Goal: Information Seeking & Learning: Learn about a topic

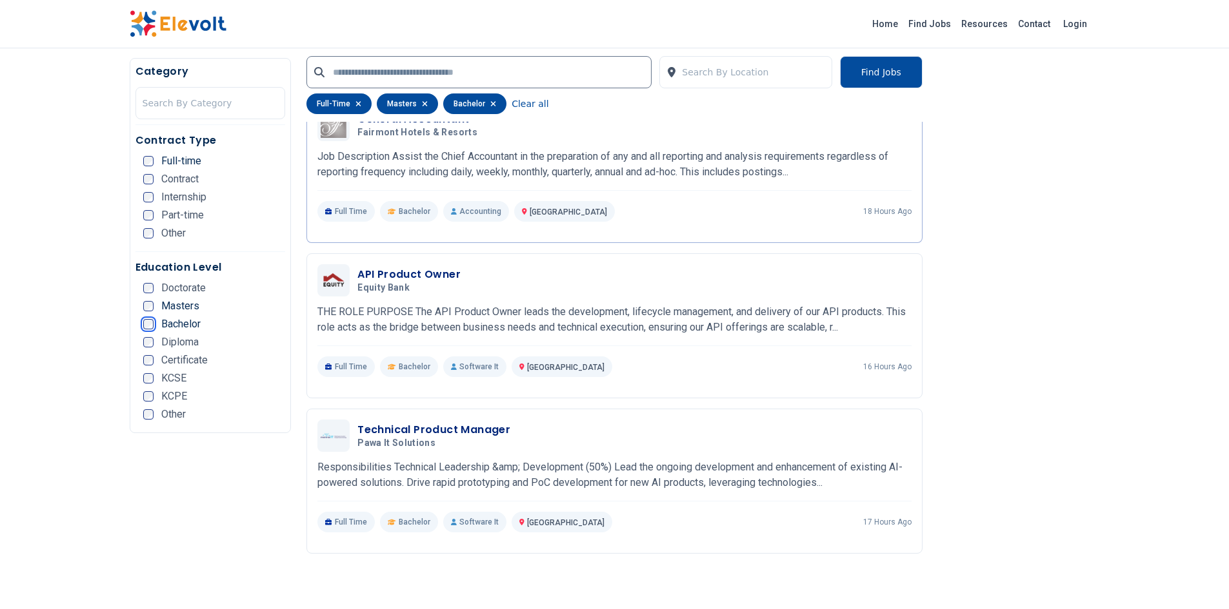
scroll to position [696, 0]
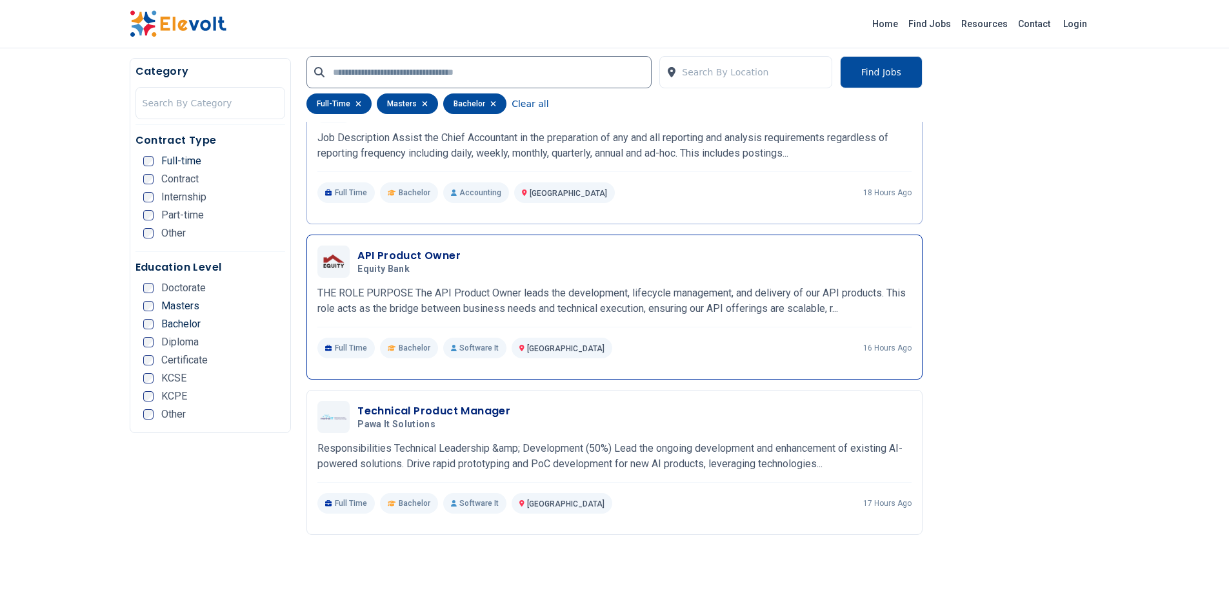
click at [397, 253] on h3 "API Product Owner" at bounding box center [408, 255] width 103 height 15
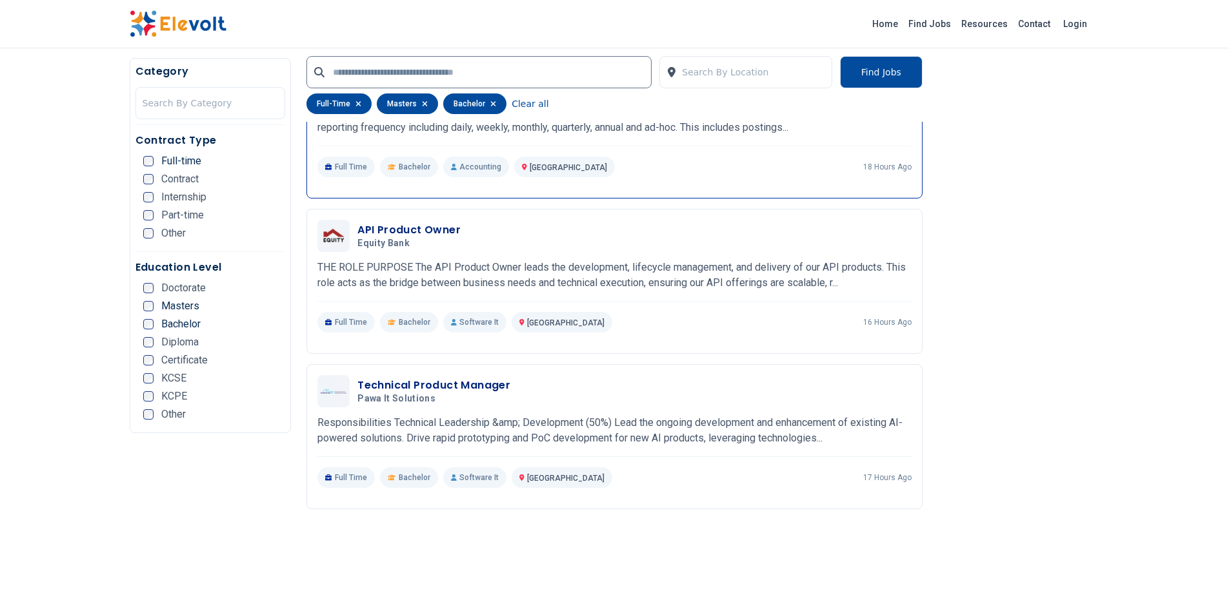
scroll to position [800, 0]
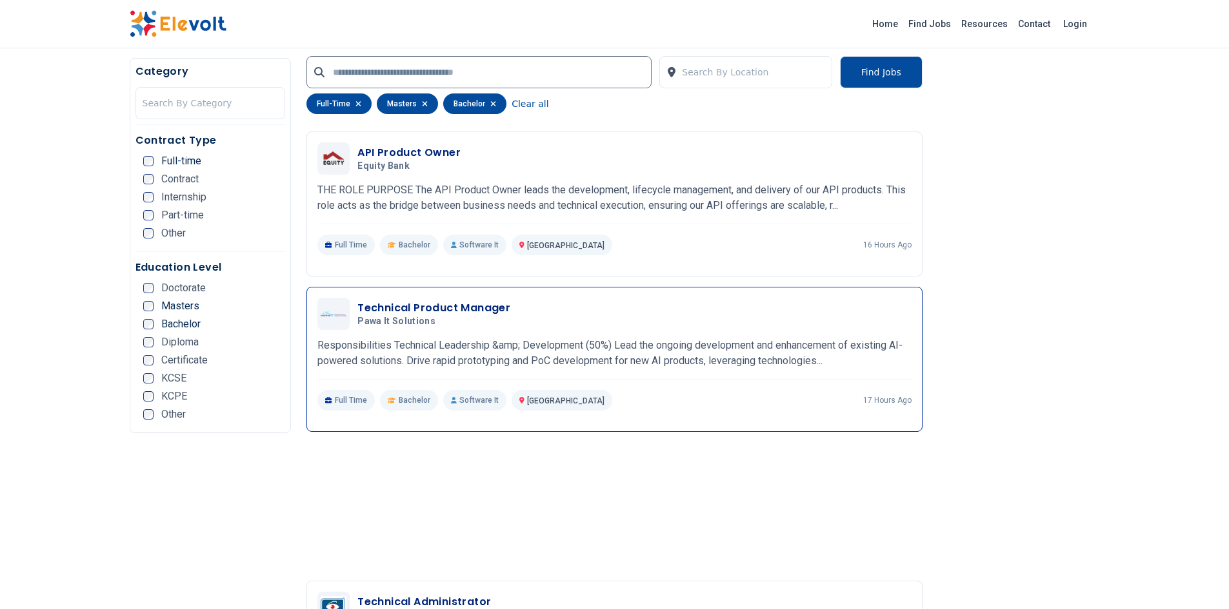
click at [473, 301] on h3 "Technical Product Manager" at bounding box center [433, 308] width 153 height 15
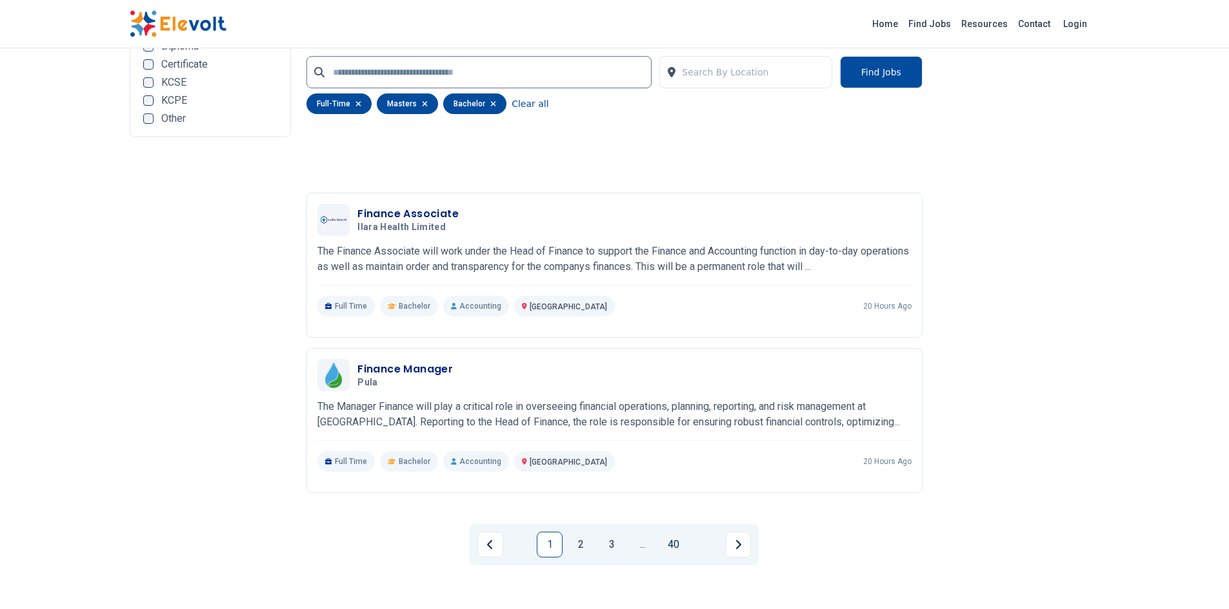
scroll to position [2786, 0]
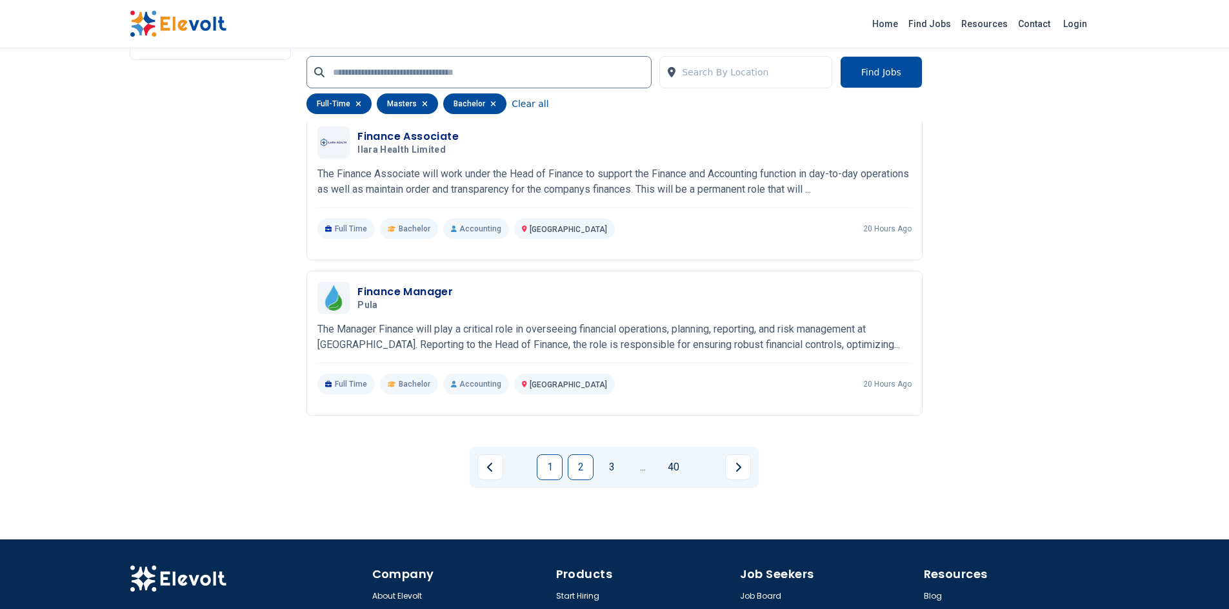
click at [579, 466] on link "2" at bounding box center [581, 468] width 26 height 26
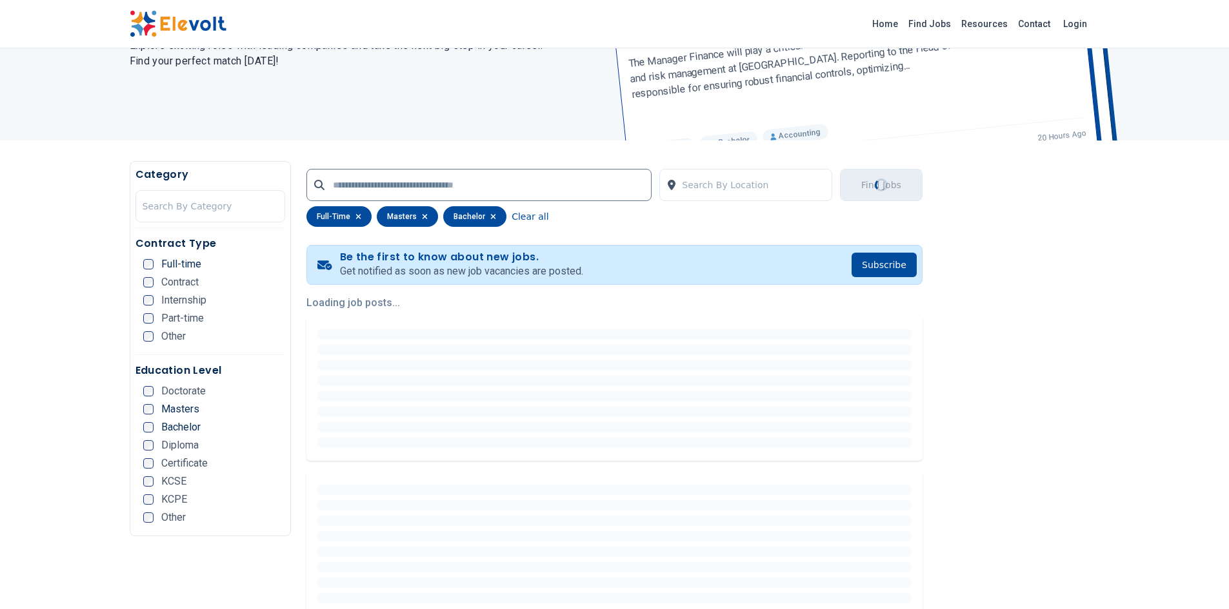
scroll to position [0, 0]
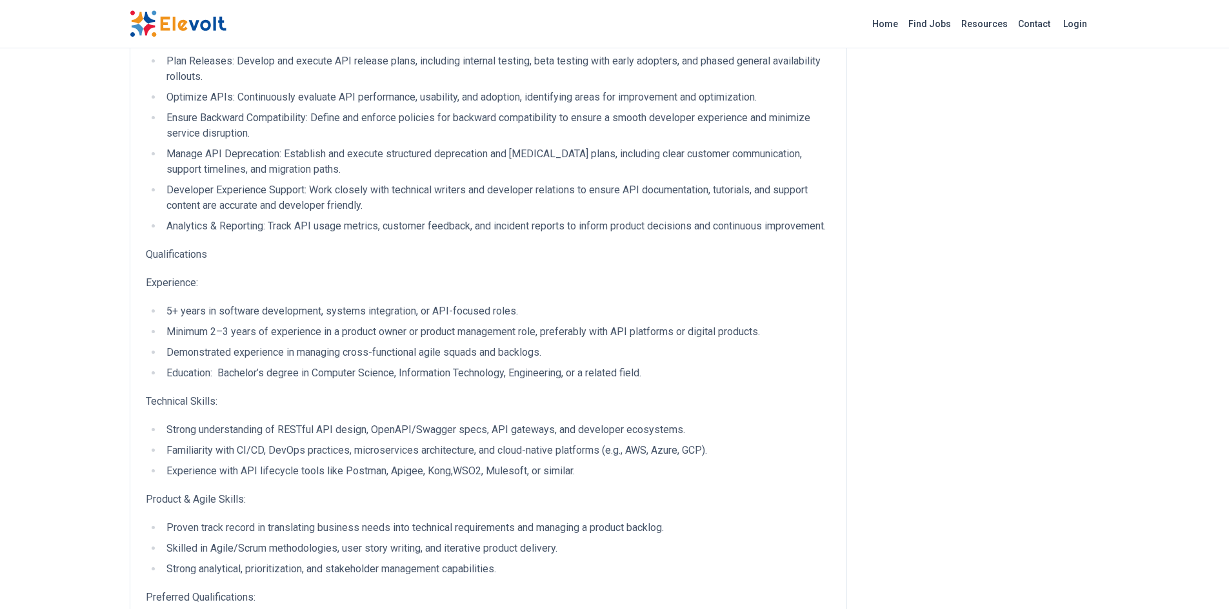
scroll to position [387, 0]
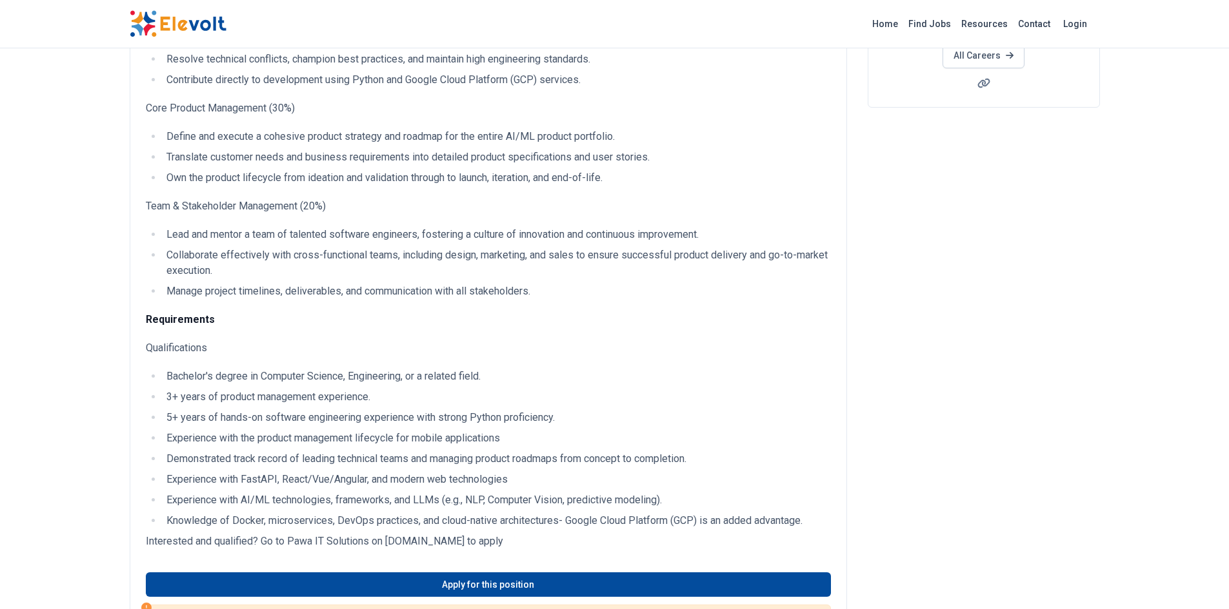
scroll to position [232, 0]
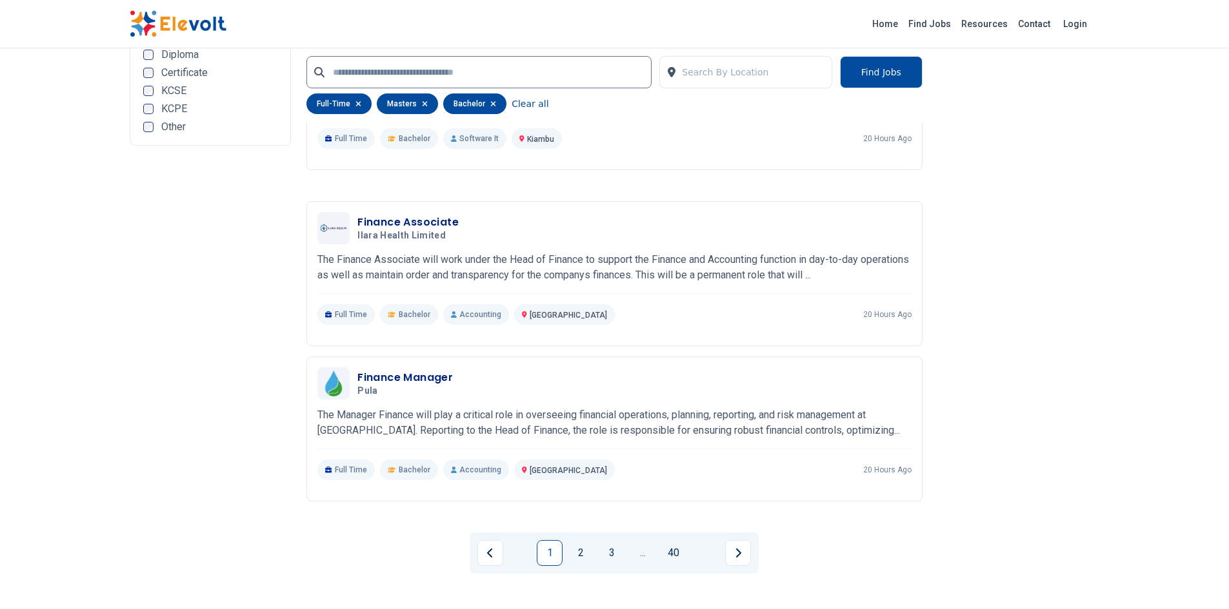
scroll to position [2631, 0]
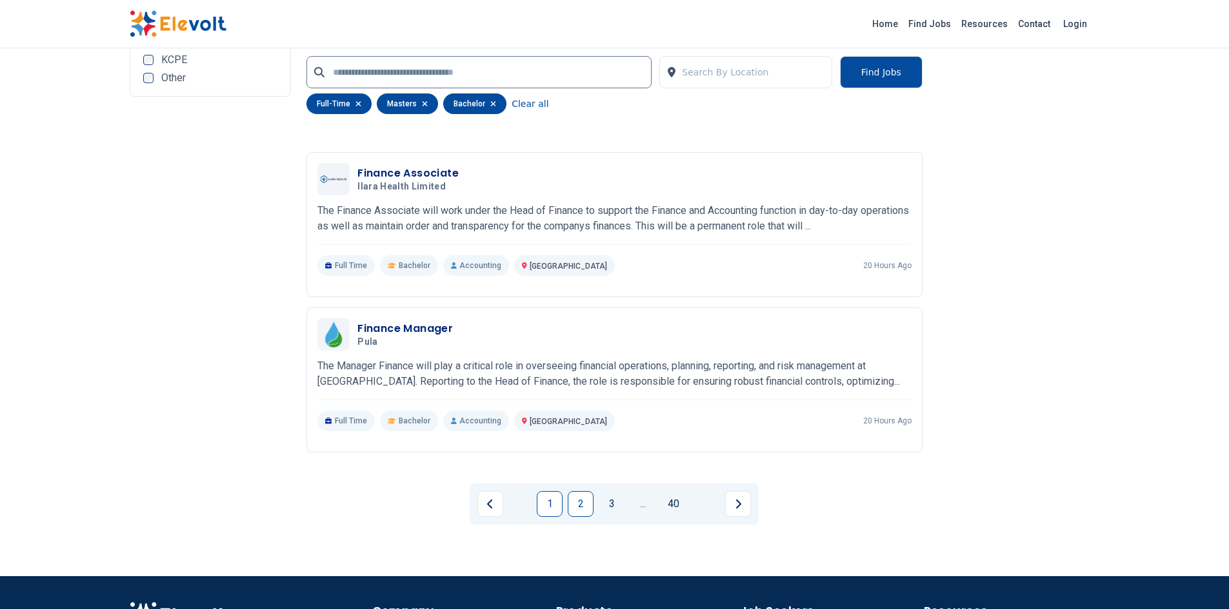
click at [584, 502] on link "2" at bounding box center [581, 504] width 26 height 26
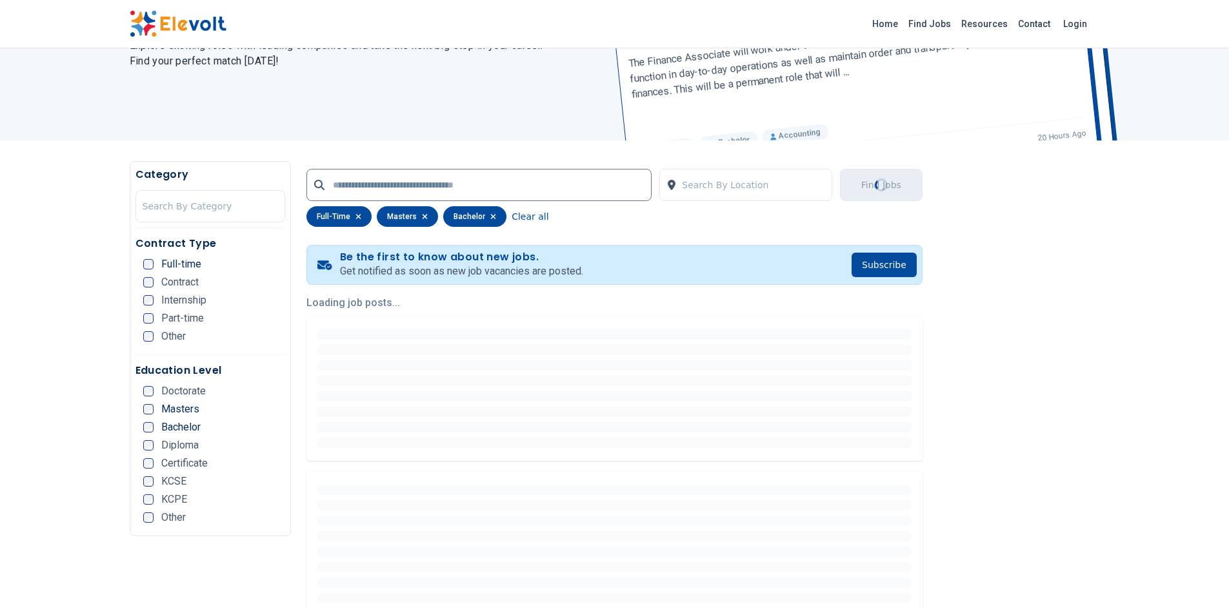
scroll to position [0, 0]
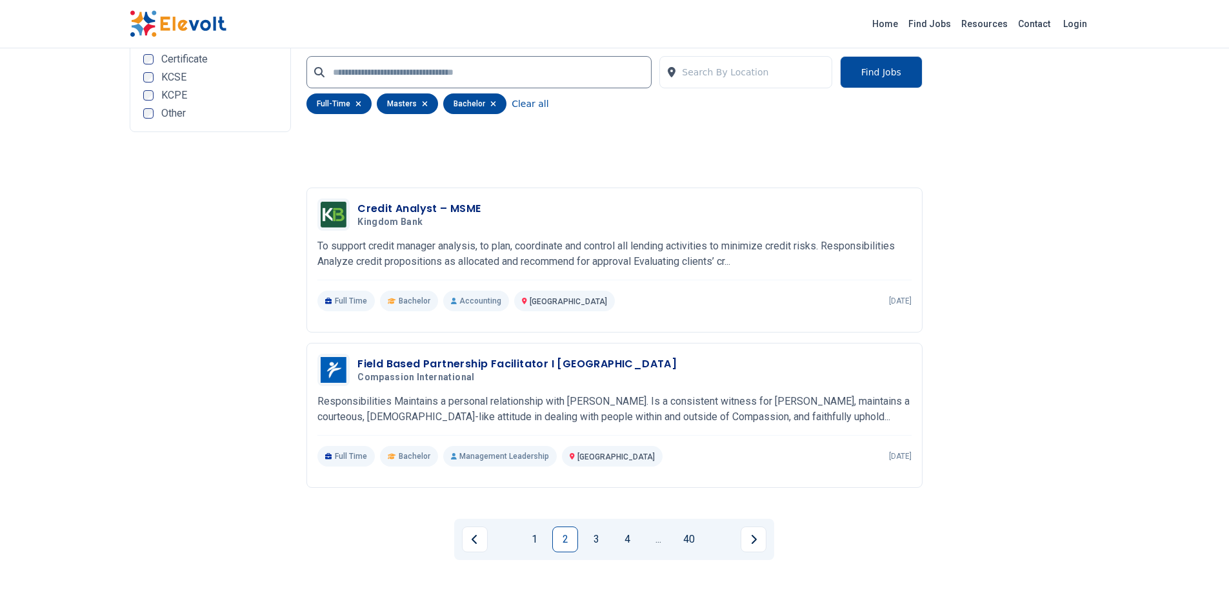
scroll to position [2709, 0]
click at [593, 533] on link "3" at bounding box center [596, 539] width 26 height 26
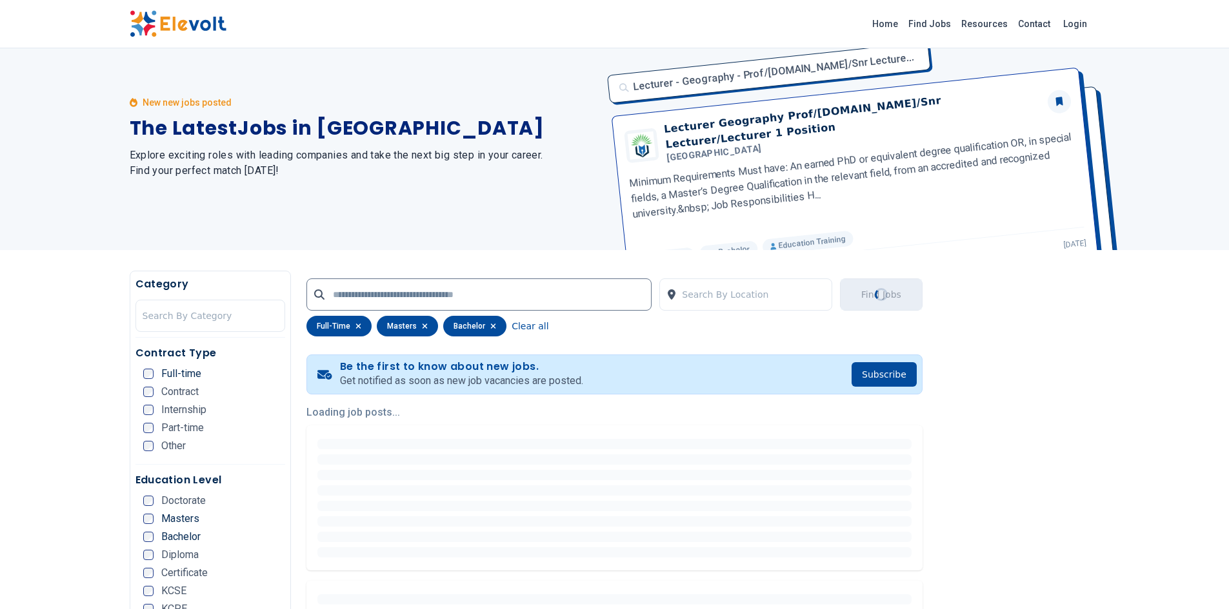
scroll to position [0, 0]
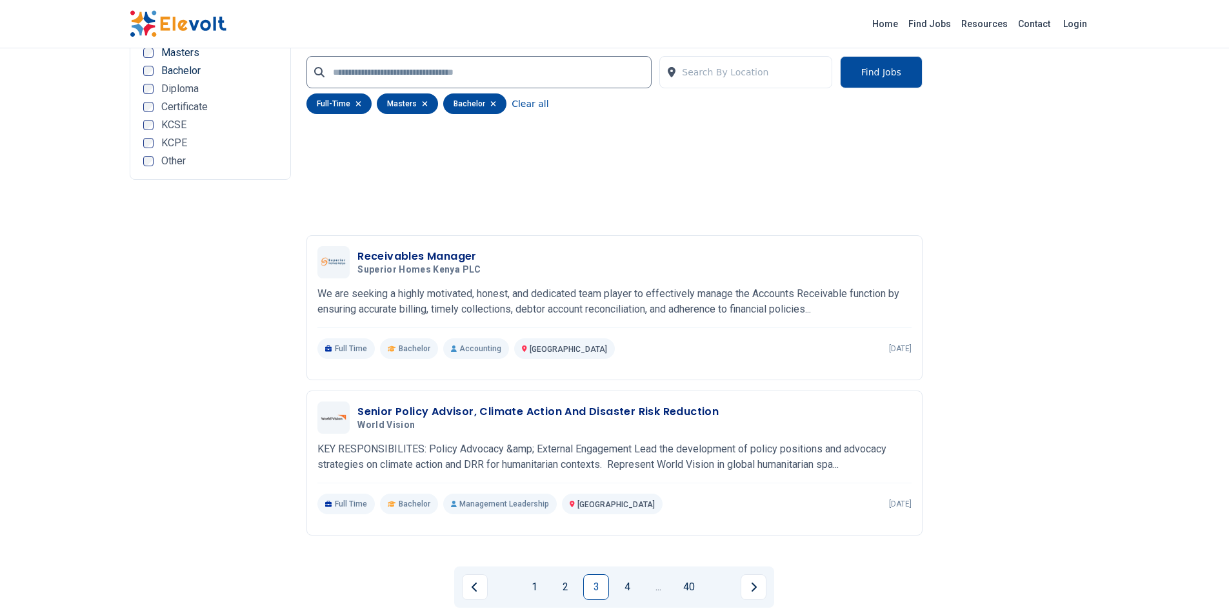
scroll to position [2863, 0]
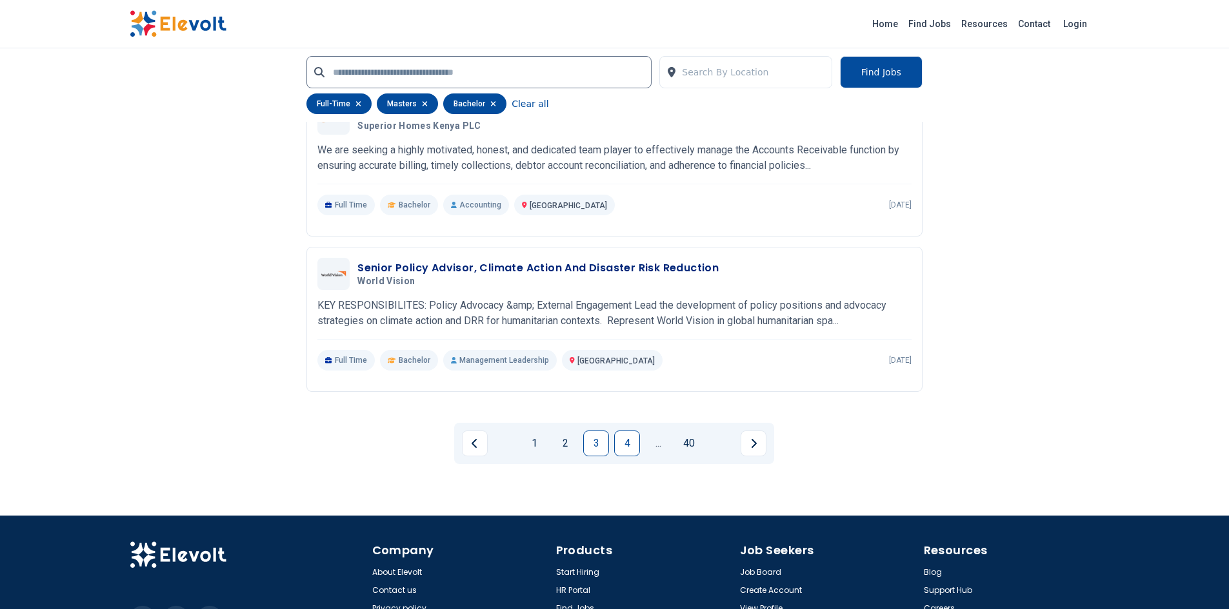
click at [626, 431] on link "4" at bounding box center [627, 444] width 26 height 26
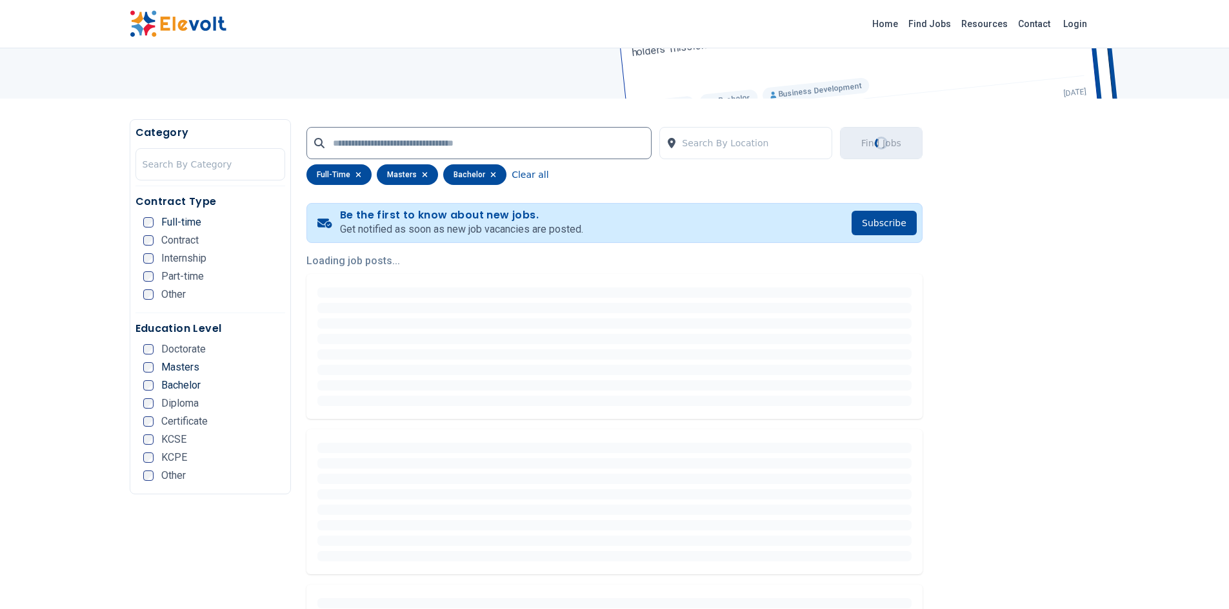
scroll to position [0, 0]
